Goal: Task Accomplishment & Management: Use online tool/utility

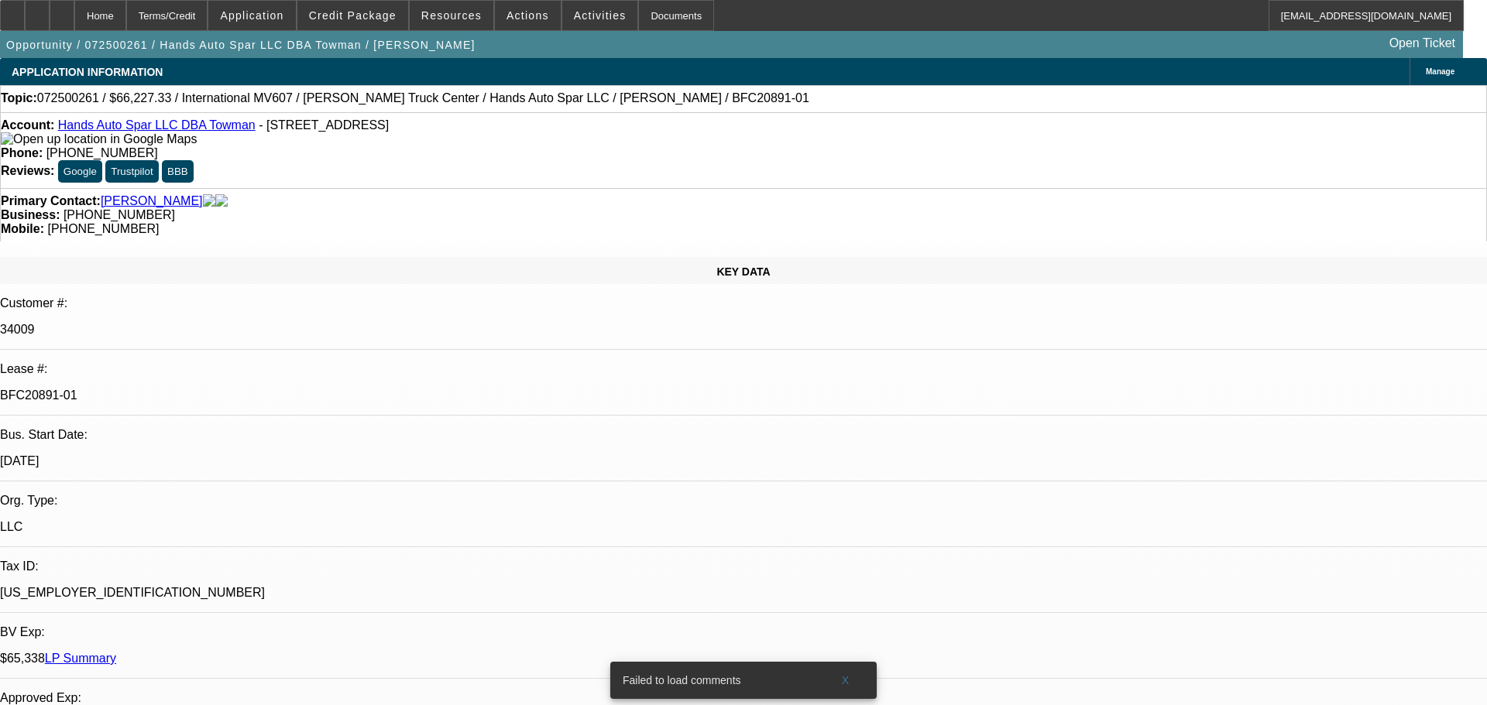
select select "0.15"
select select "2"
select select "0"
select select "6"
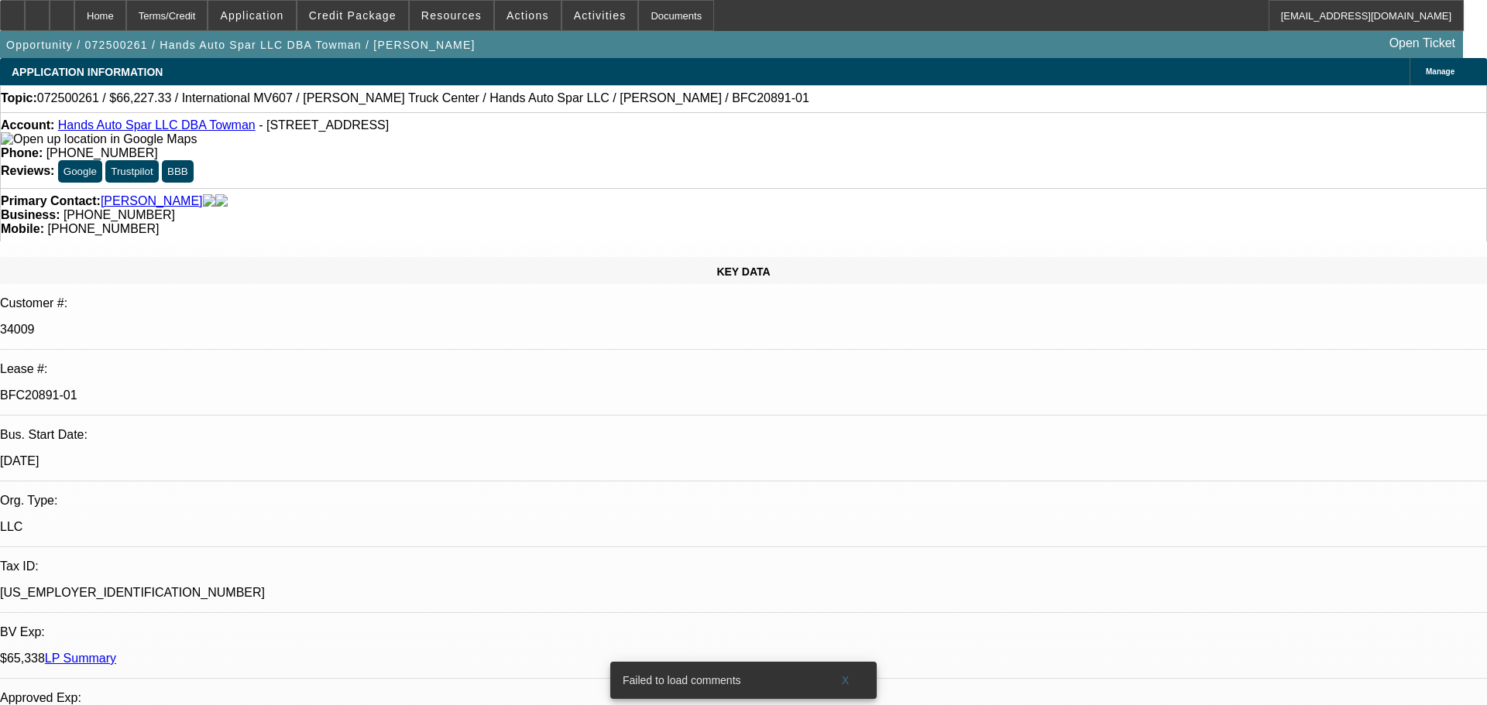
select select "0.15"
select select "2"
select select "0.1"
select select "4"
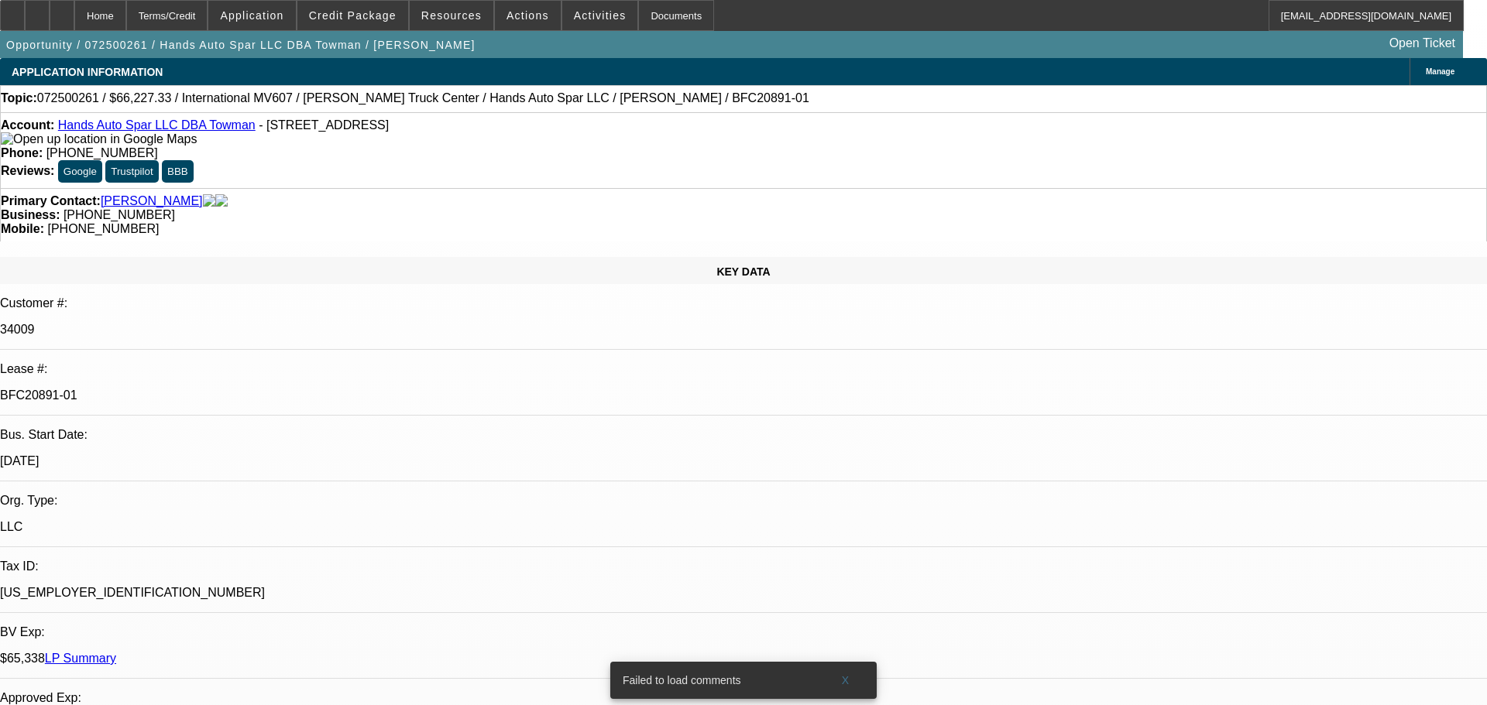
select select "0.15"
select select "2"
select select "0.1"
select select "4"
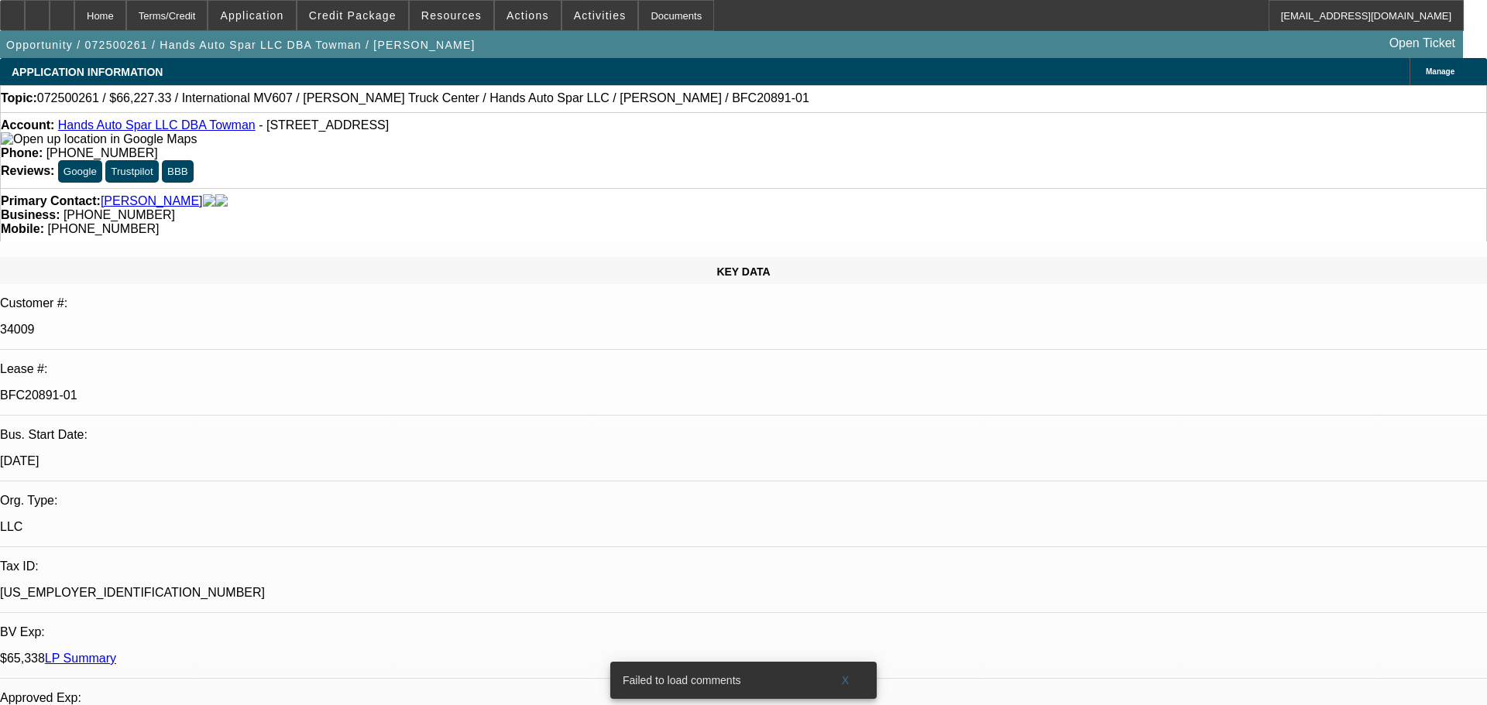
select select "0.15"
select select "2"
select select "0.1"
select select "4"
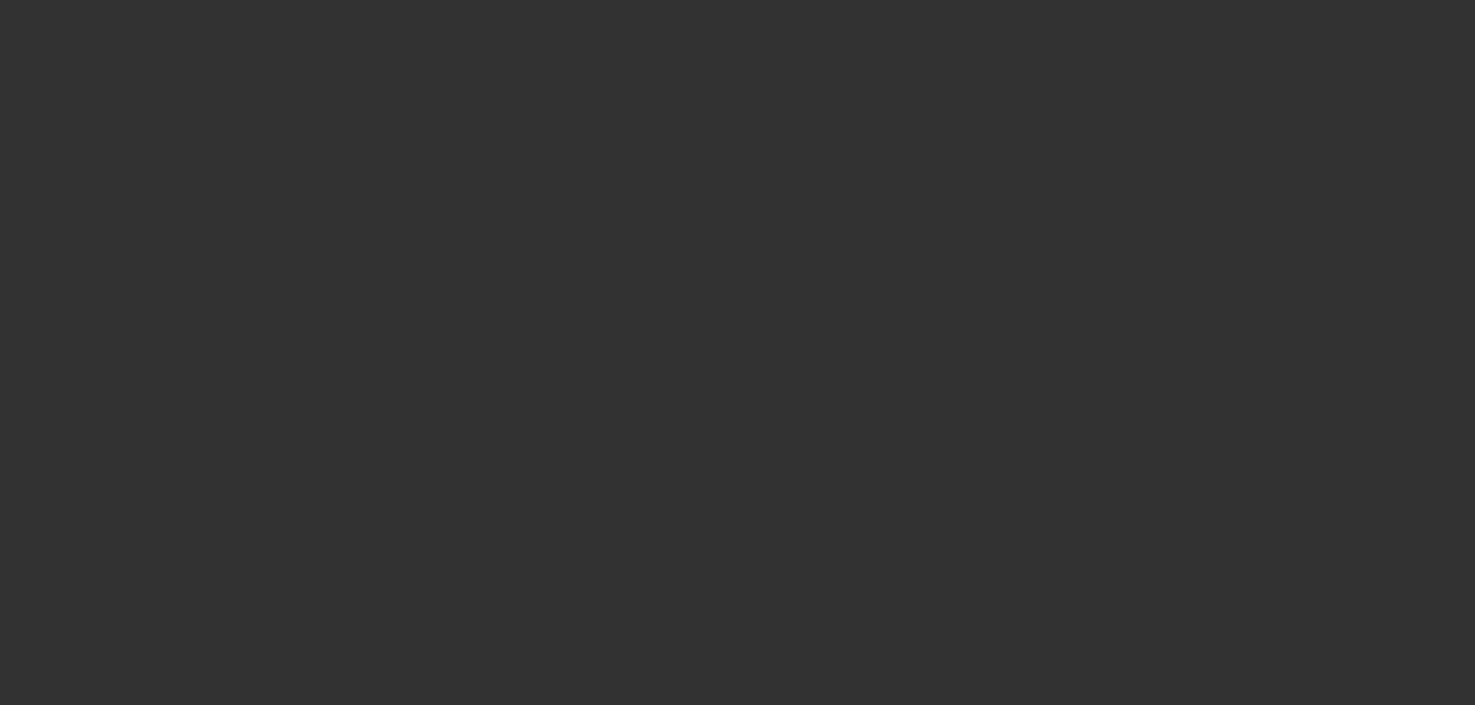
select select "0"
select select "2"
select select "0.1"
select select "4"
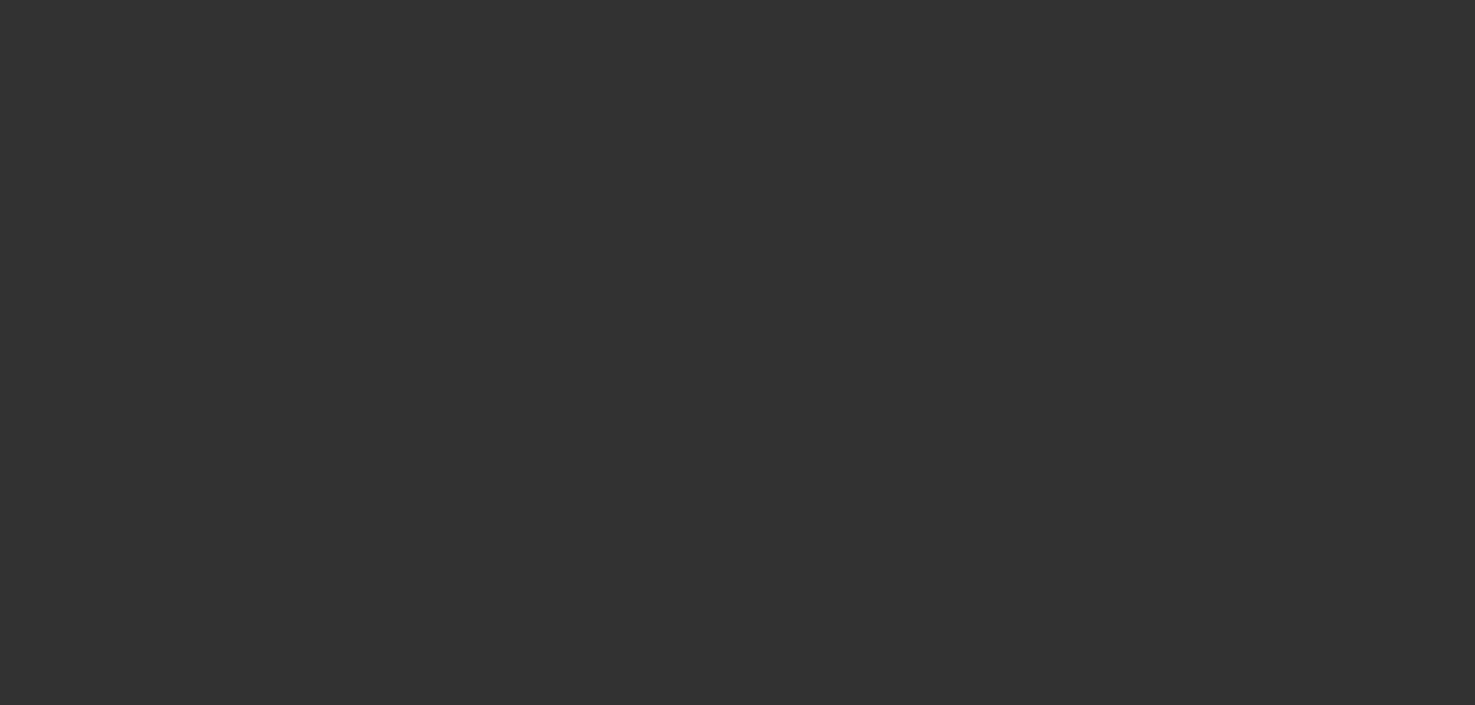
select select "0"
select select "2"
select select "0.1"
select select "4"
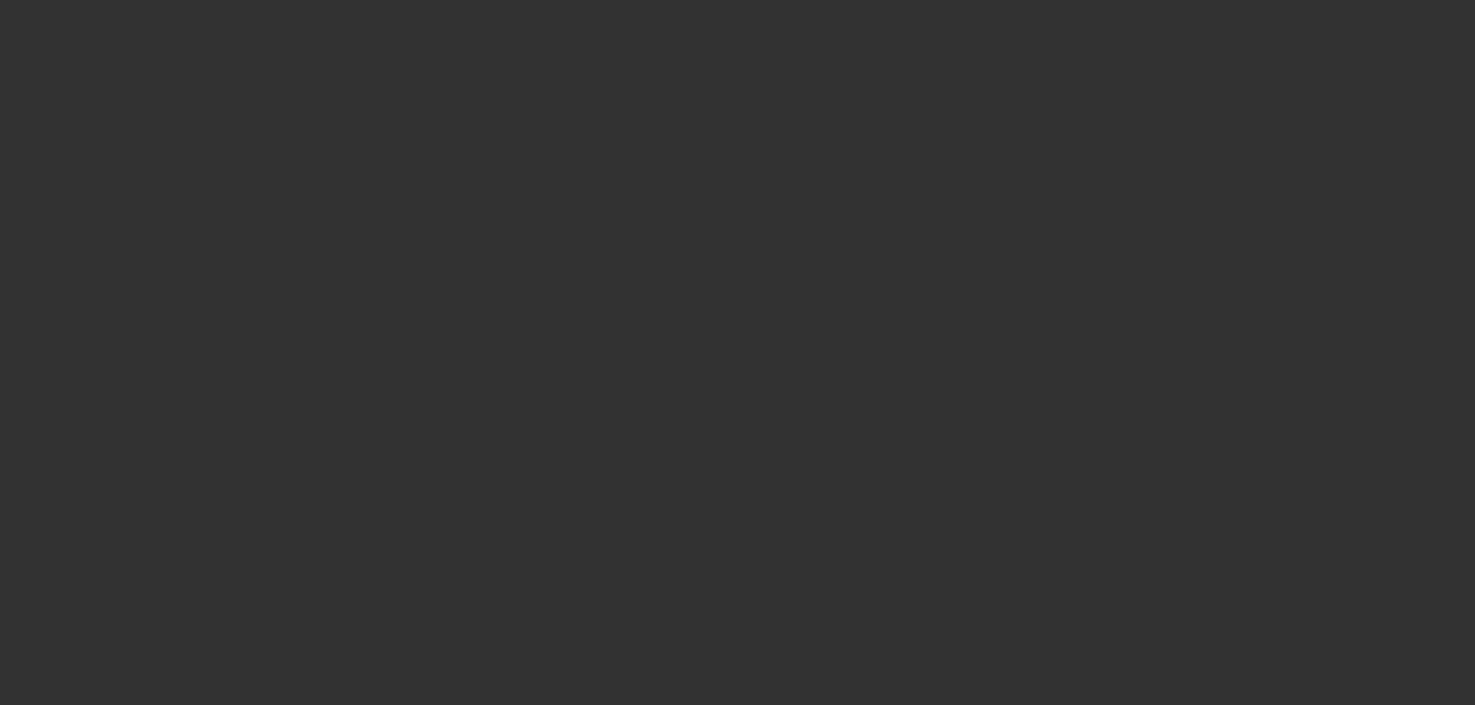
select select "0"
select select "2"
select select "0.1"
select select "4"
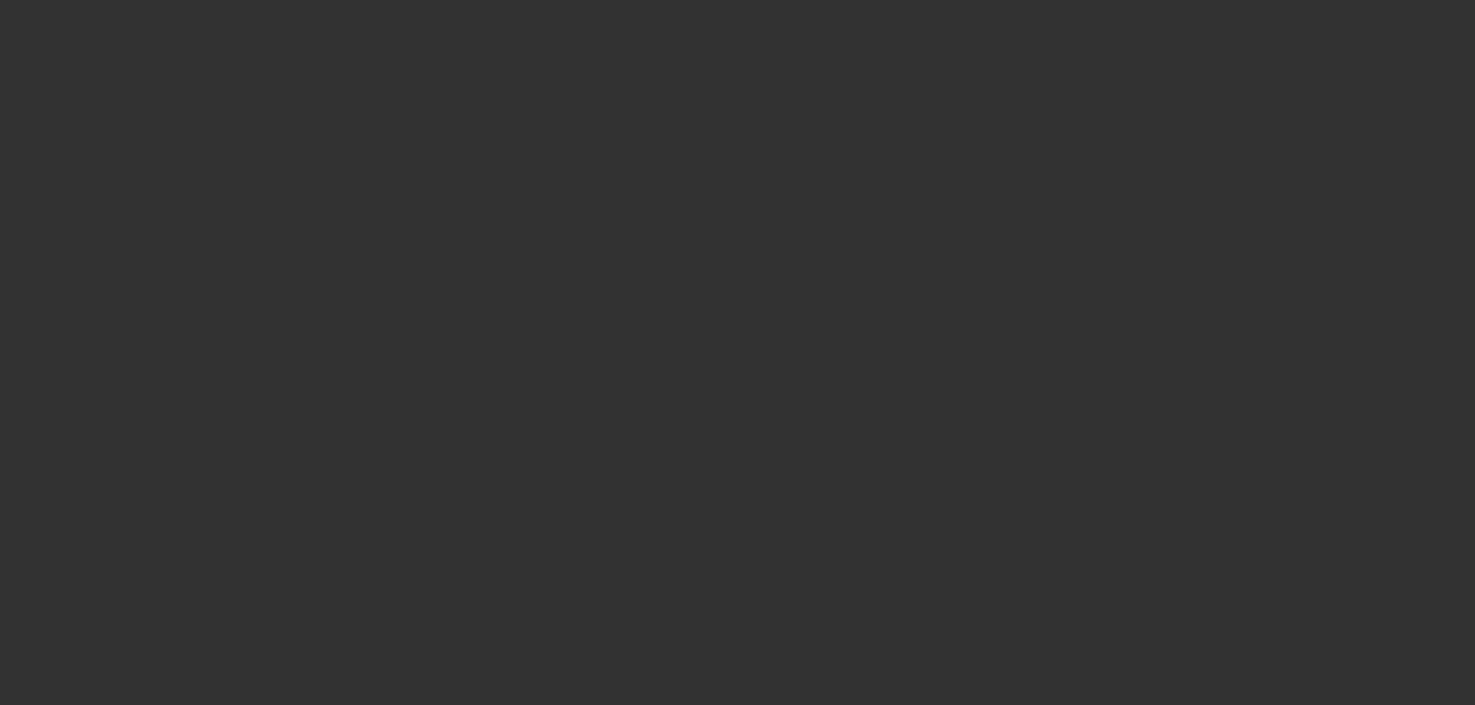
select select "0"
select select "2"
select select "0.1"
select select "4"
